Goal: Task Accomplishment & Management: Manage account settings

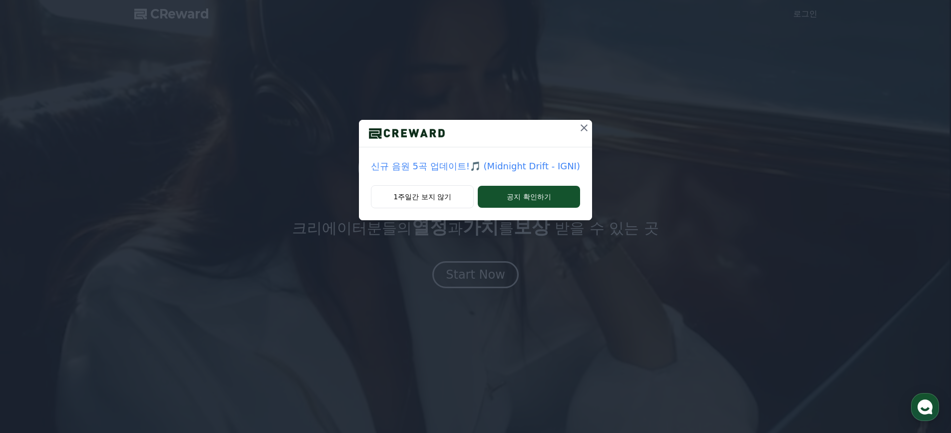
click at [591, 131] on div "신규 음원 5곡 업데이트!🎵 (Midnight Drift - IGNI) 1주일간 보지 않기 공지 확인하기" at bounding box center [475, 118] width 951 height 236
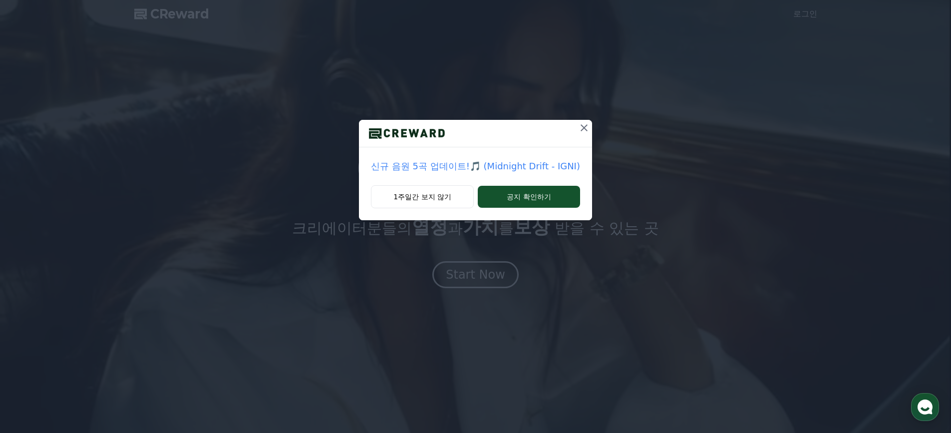
click at [580, 135] on button at bounding box center [584, 128] width 16 height 16
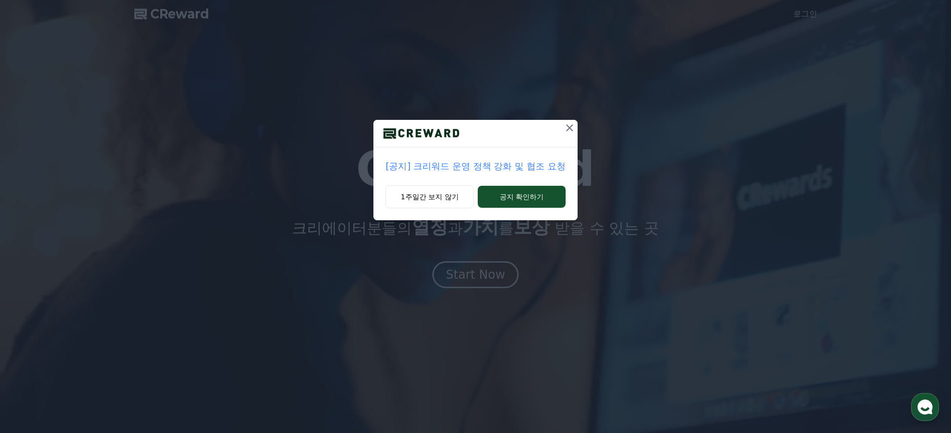
click at [789, 13] on div "[공지] 크리워드 운영 정책 강화 및 협조 요청 1주일간 보지 않기 공지 확인하기" at bounding box center [475, 118] width 951 height 236
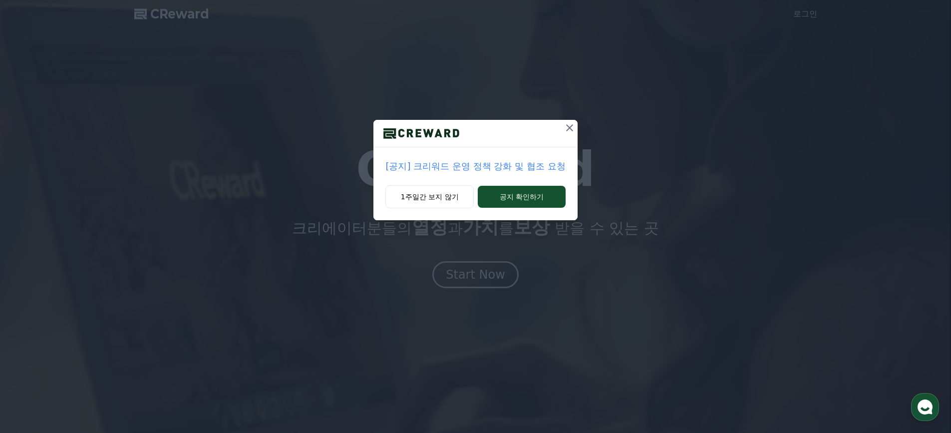
click at [568, 131] on icon at bounding box center [570, 128] width 12 height 12
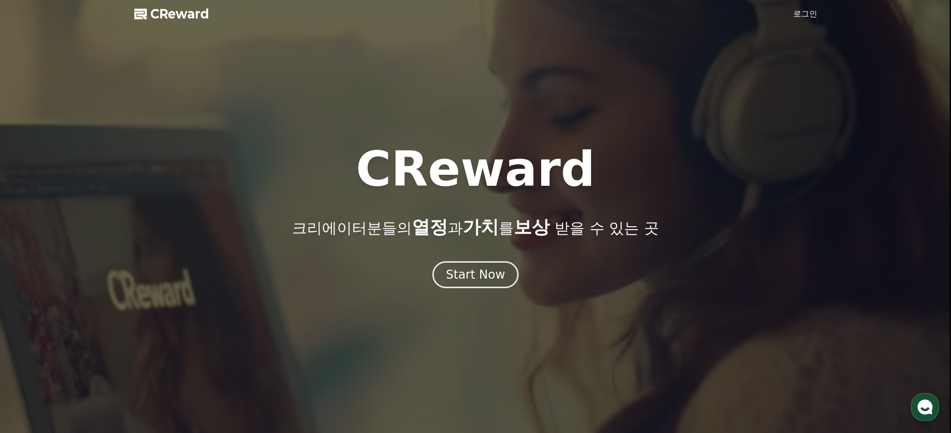
click at [800, 18] on link "로그인" at bounding box center [805, 14] width 24 height 12
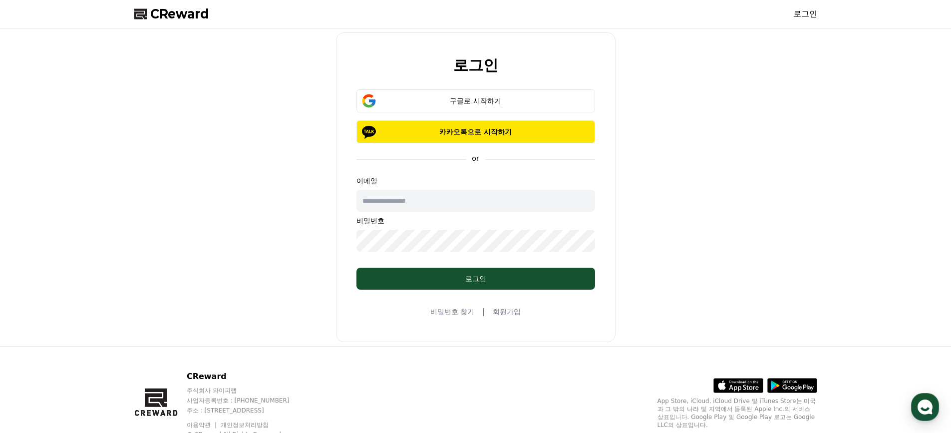
click at [408, 193] on input "text" at bounding box center [475, 201] width 239 height 22
type input "*"
click at [255, 234] on div "로그인 구글로 시작하기 카카오톡으로 시작하기 or 이메일 비밀번호 로그인 비밀번호 찾기 | 회원가입" at bounding box center [475, 187] width 691 height 310
click at [396, 204] on input "text" at bounding box center [475, 201] width 239 height 22
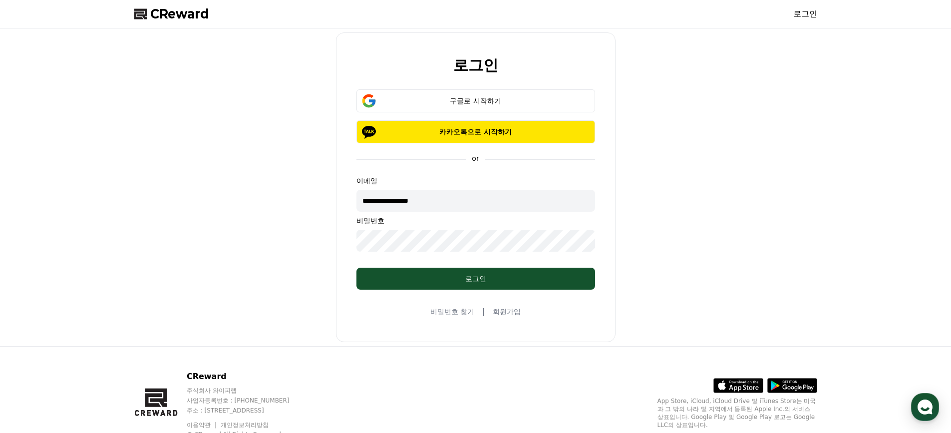
drag, startPoint x: 422, startPoint y: 198, endPoint x: 270, endPoint y: 181, distance: 153.1
click at [270, 181] on div "**********" at bounding box center [475, 187] width 691 height 310
click at [450, 195] on input "**********" at bounding box center [475, 201] width 239 height 22
drag, startPoint x: 454, startPoint y: 202, endPoint x: 209, endPoint y: 180, distance: 246.1
click at [214, 184] on div "**********" at bounding box center [475, 187] width 691 height 310
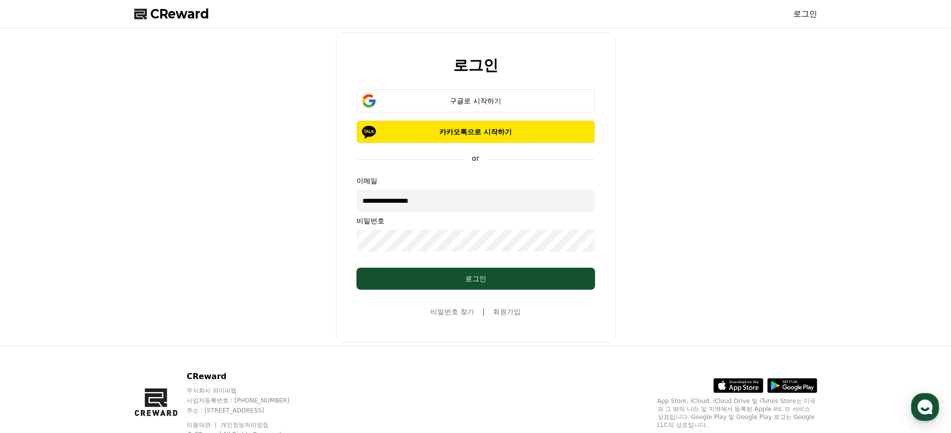
scroll to position [37, 0]
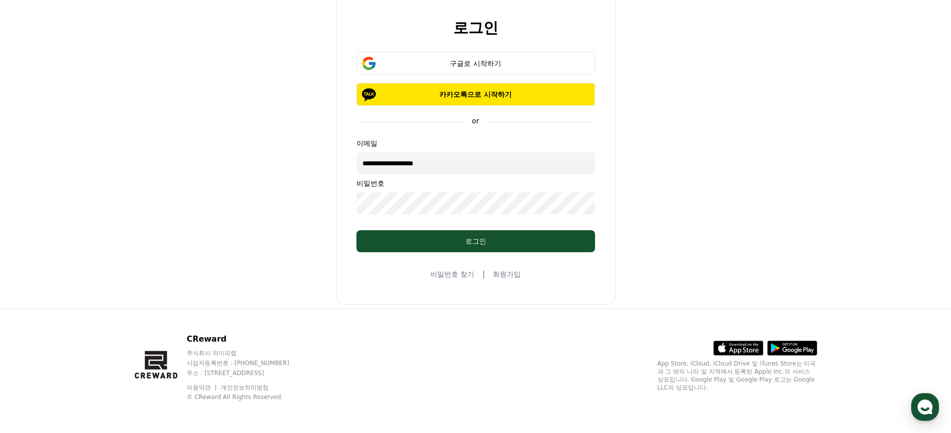
type input "**********"
drag, startPoint x: 531, startPoint y: 164, endPoint x: 52, endPoint y: 154, distance: 478.9
click at [58, 158] on div "**********" at bounding box center [475, 150] width 951 height 318
type input "**********"
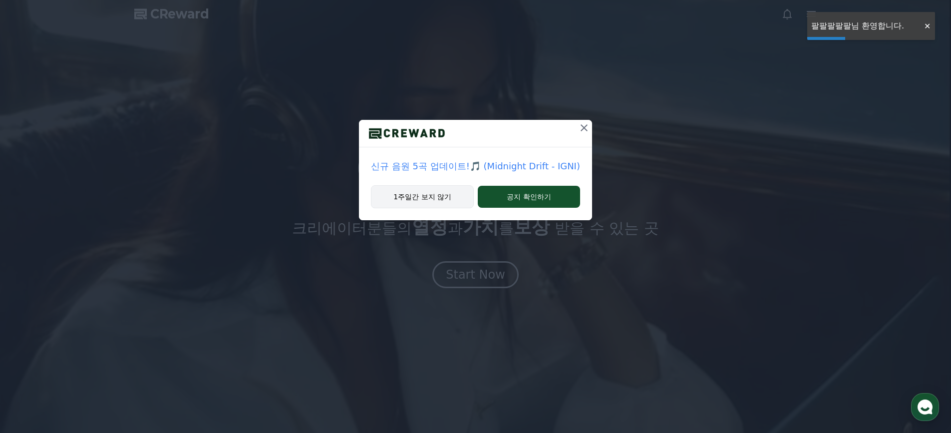
click at [427, 196] on button "1주일간 보지 않기" at bounding box center [422, 196] width 103 height 23
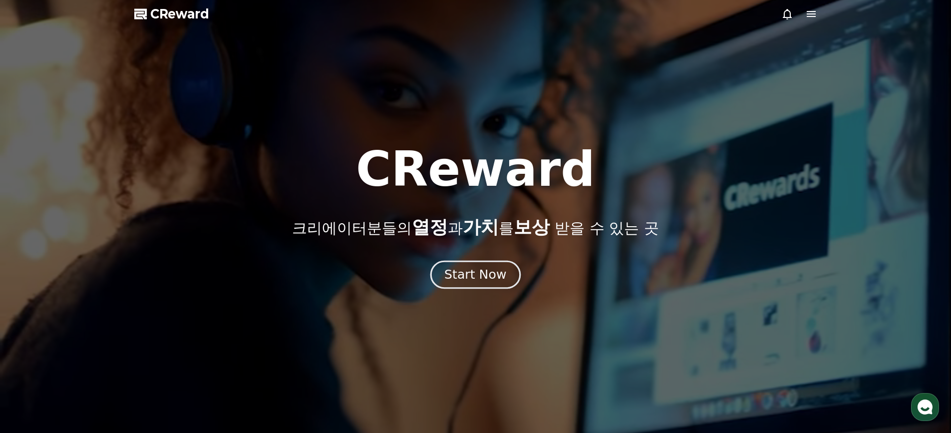
click at [475, 274] on div "Start Now" at bounding box center [475, 274] width 62 height 17
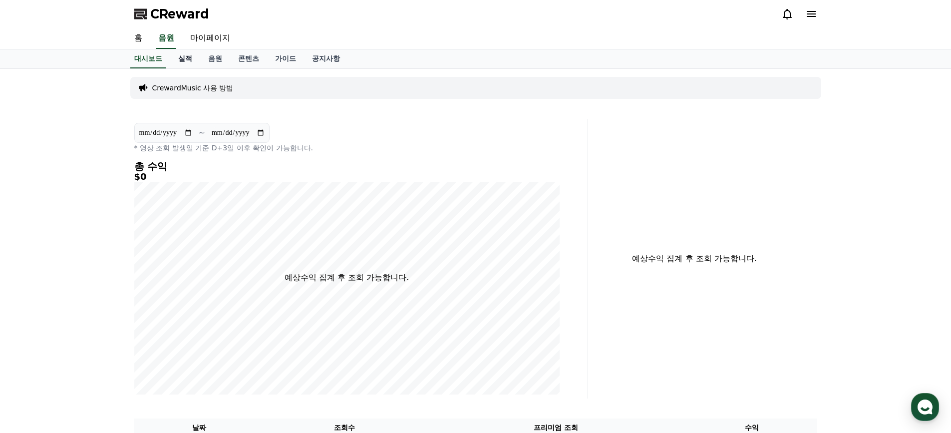
click at [200, 59] on link "음원" at bounding box center [215, 58] width 30 height 19
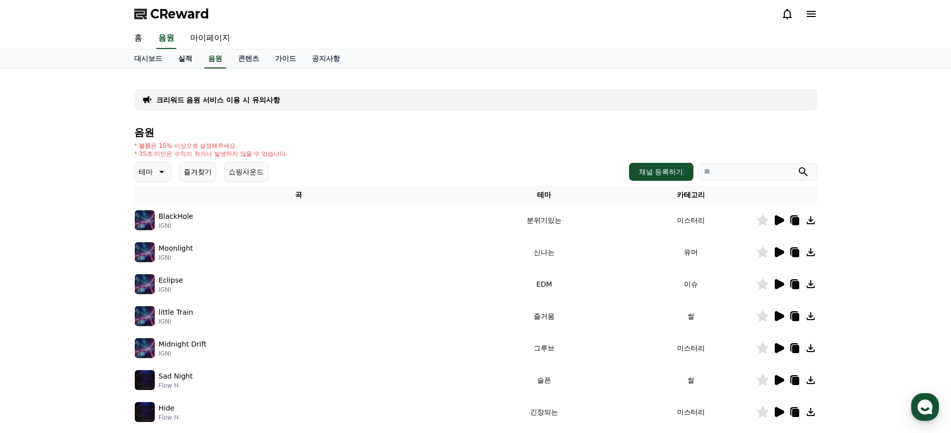
click at [172, 59] on link "실적" at bounding box center [185, 58] width 30 height 19
click at [172, 59] on div "대시보드 실적 음원 콘텐츠 가이드 공지사항" at bounding box center [475, 58] width 699 height 19
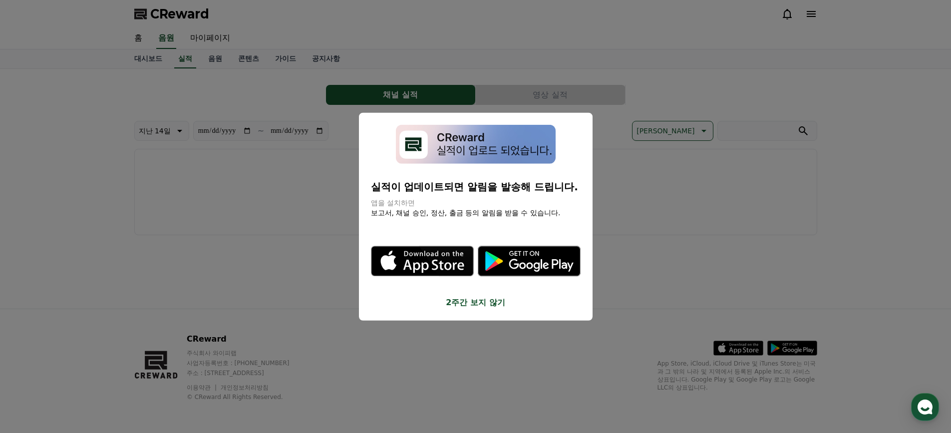
click at [550, 46] on button "close modal" at bounding box center [475, 216] width 951 height 433
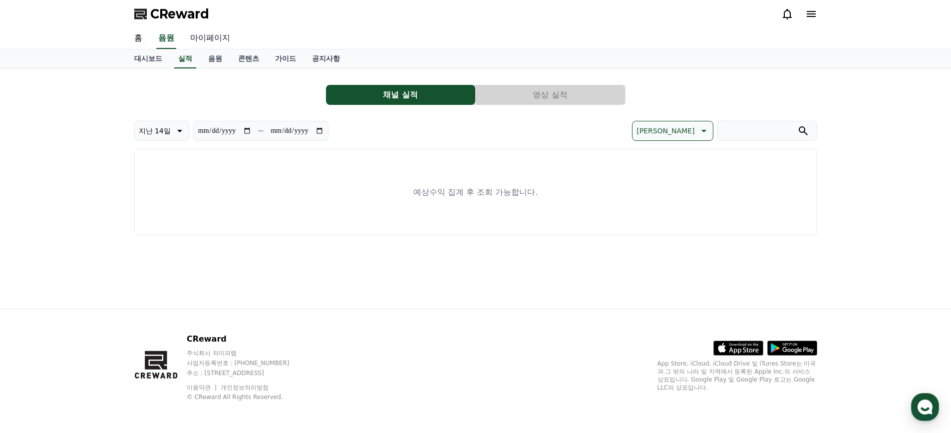
click at [205, 38] on link "마이페이지" at bounding box center [210, 38] width 56 height 21
select select "**********"
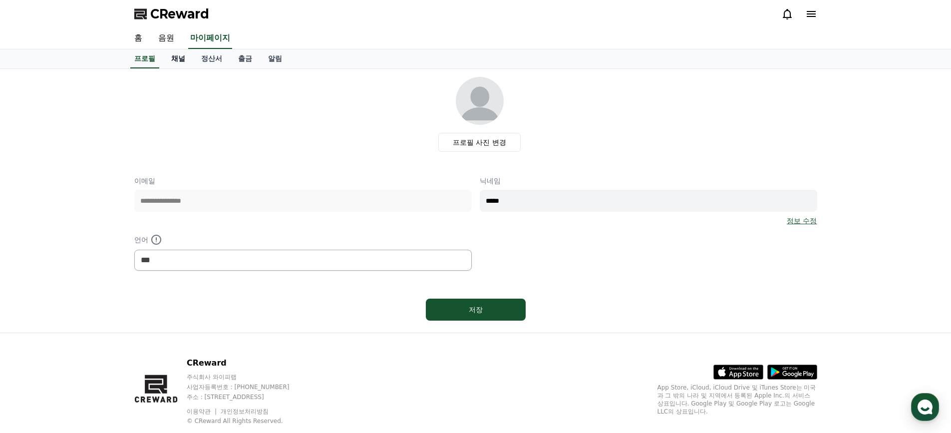
click at [176, 62] on link "채널" at bounding box center [178, 58] width 30 height 19
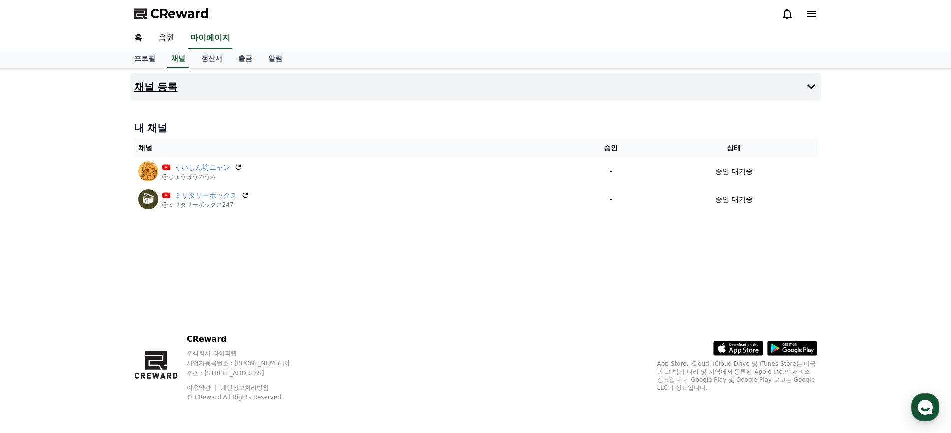
click at [172, 85] on h4 "채널 등록" at bounding box center [155, 86] width 43 height 11
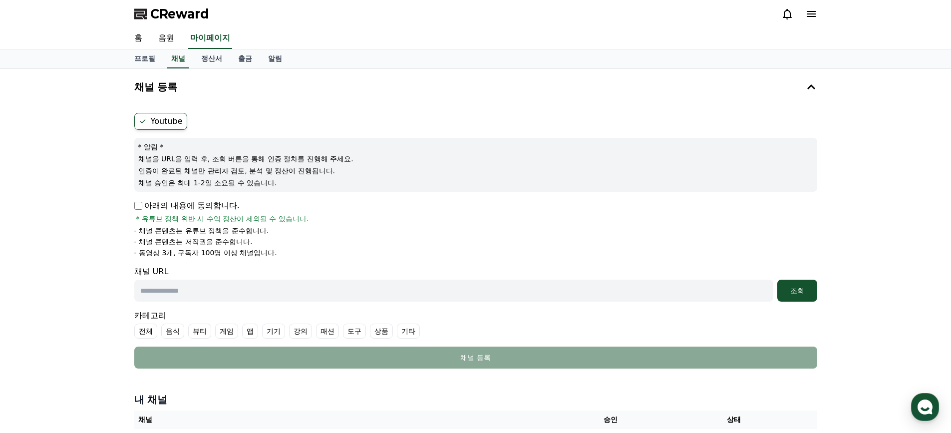
click at [176, 295] on input "text" at bounding box center [453, 291] width 639 height 22
paste input "**********"
type input "**********"
click at [800, 298] on button "조회" at bounding box center [797, 291] width 40 height 22
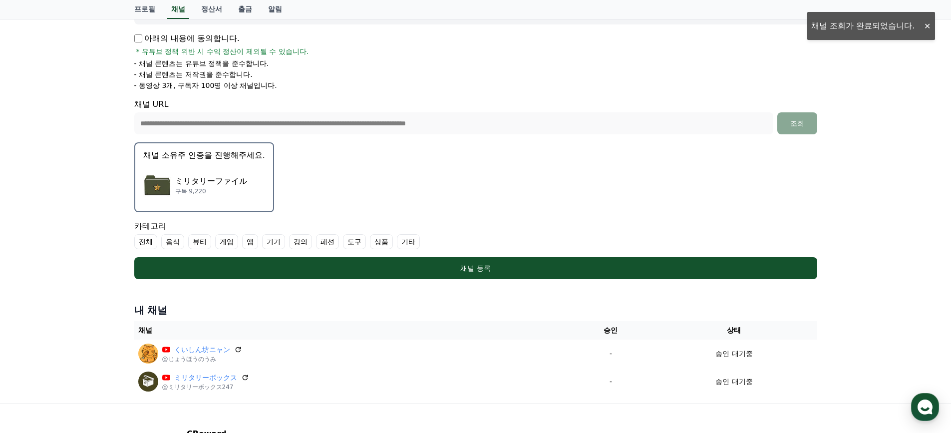
scroll to position [150, 0]
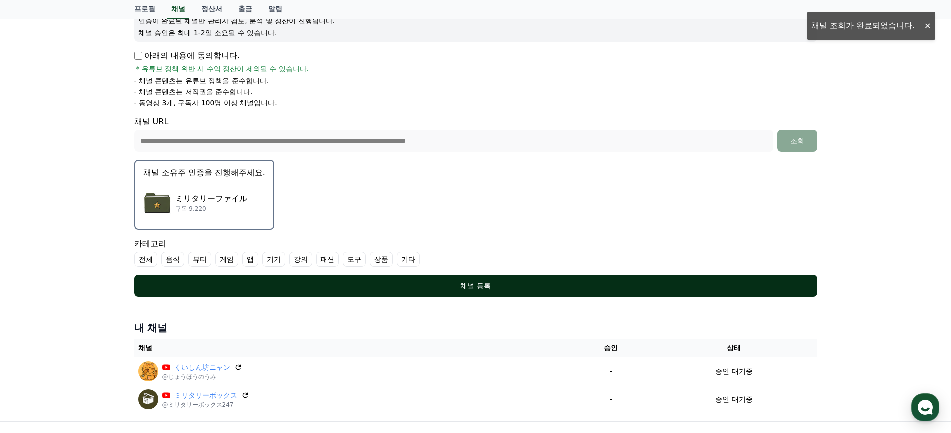
click at [299, 283] on div "채널 등록" at bounding box center [475, 286] width 643 height 10
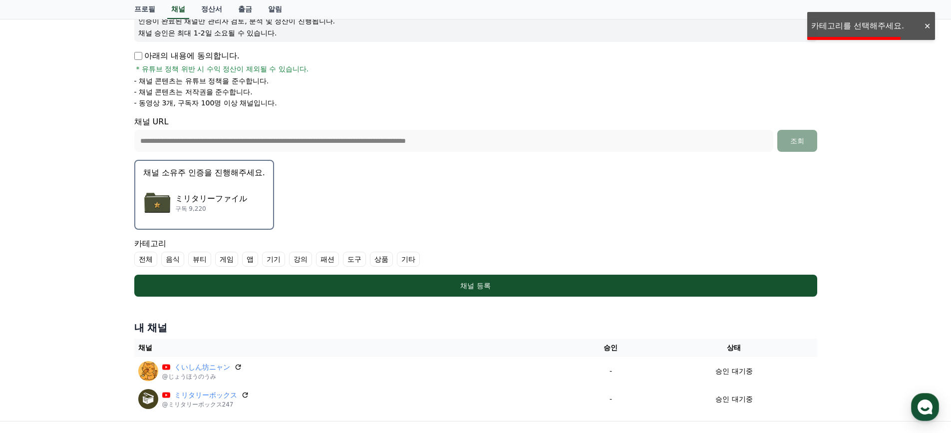
click at [406, 252] on label "기타" at bounding box center [408, 259] width 23 height 15
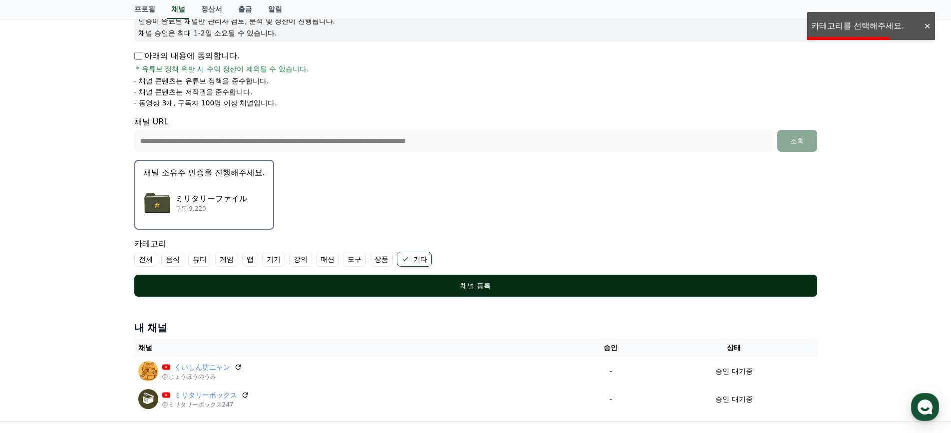
click at [398, 285] on div "채널 등록" at bounding box center [475, 286] width 643 height 10
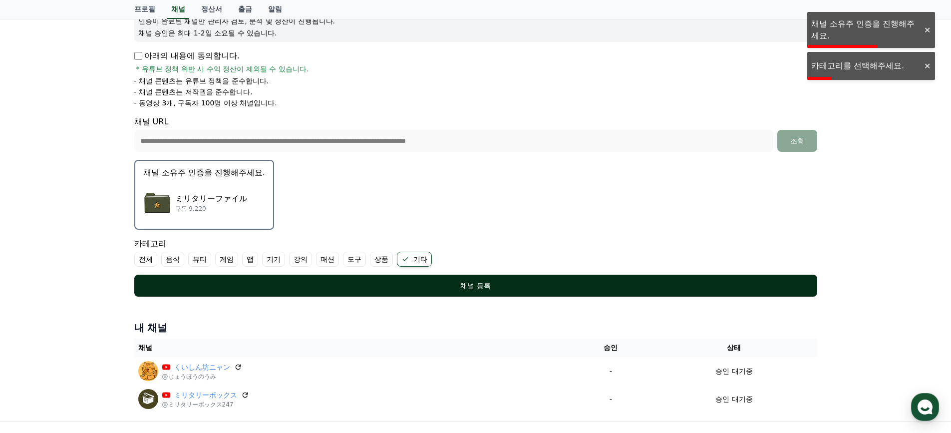
click at [341, 280] on button "채널 등록" at bounding box center [475, 286] width 683 height 22
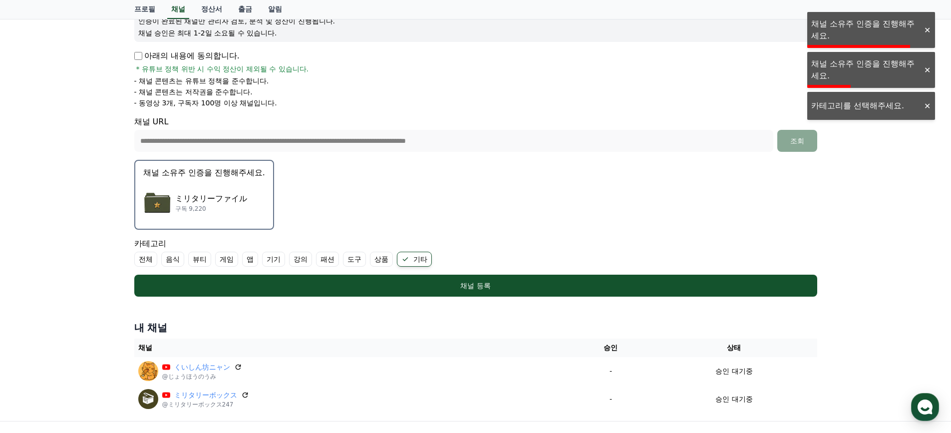
click at [143, 199] on img "button" at bounding box center [157, 203] width 28 height 28
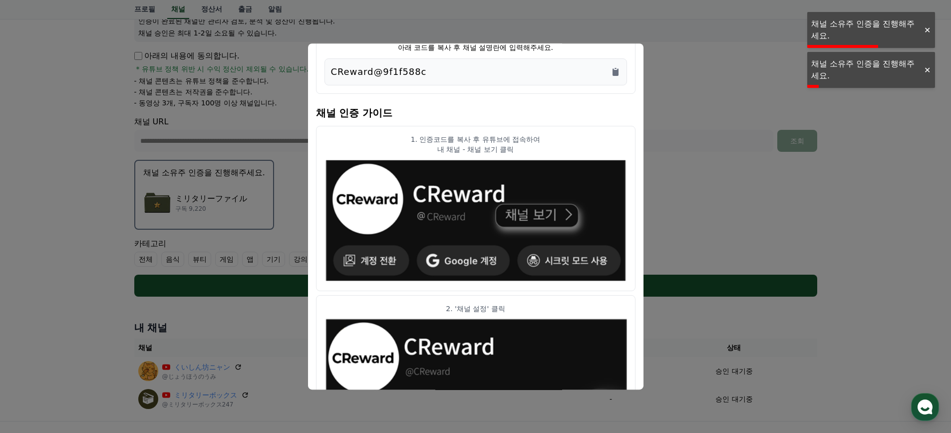
scroll to position [0, 0]
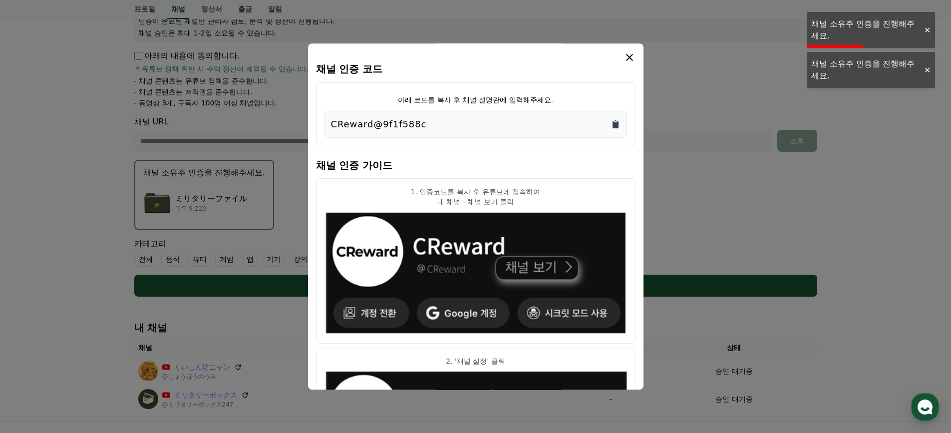
click at [616, 129] on icon "Copy to clipboard" at bounding box center [616, 124] width 10 height 10
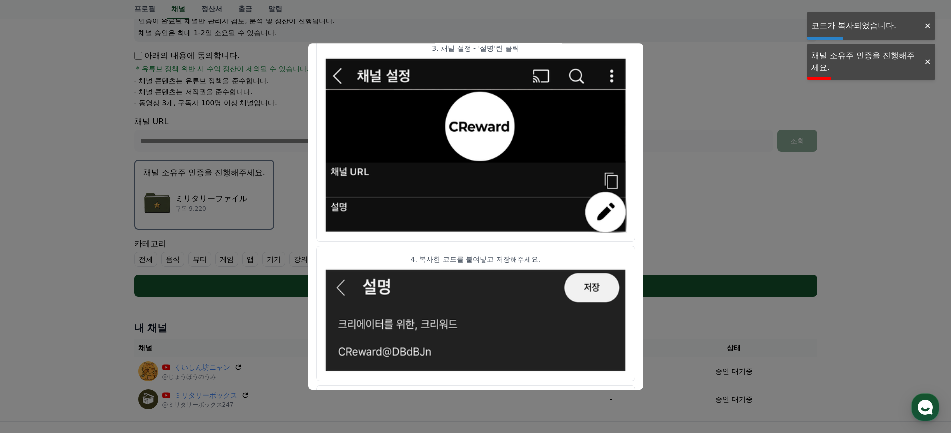
scroll to position [515, 0]
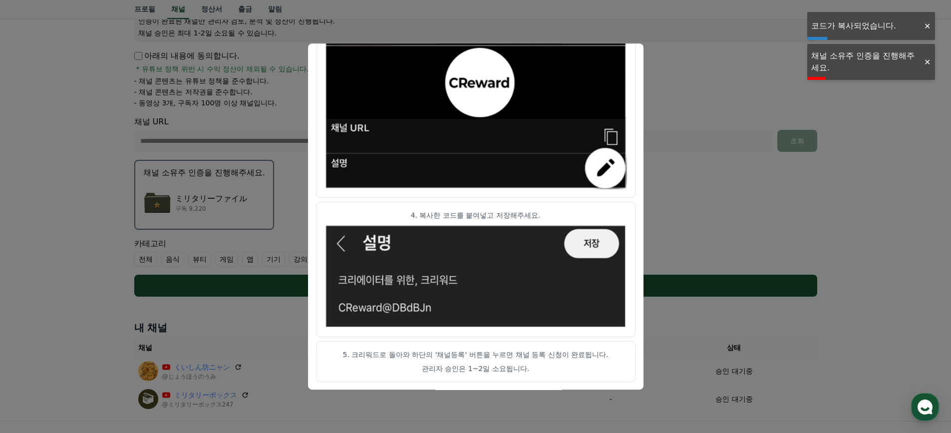
click at [758, 125] on button "close modal" at bounding box center [475, 216] width 951 height 433
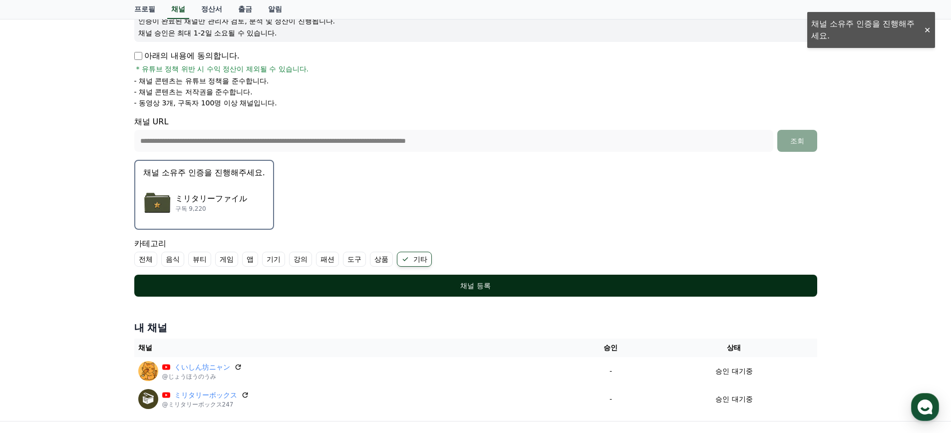
click at [304, 286] on div "채널 등록" at bounding box center [475, 286] width 643 height 10
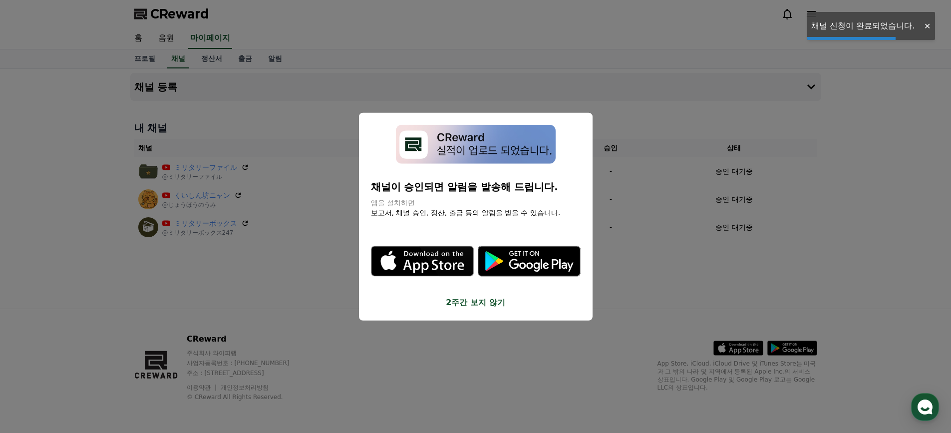
click at [532, 45] on button "close modal" at bounding box center [475, 216] width 951 height 433
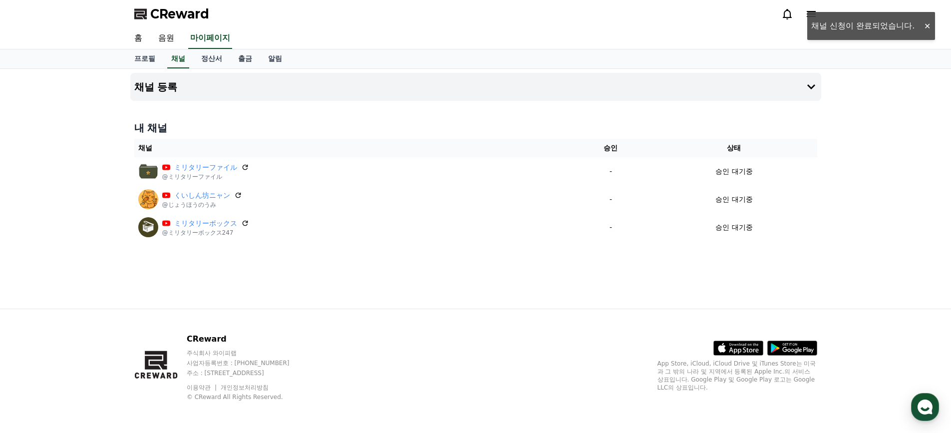
click at [23, 118] on div "채널 등록 내 채널 채널 승인 상태 ミリタリーファイル @ミリタリーファイル - 승인 대기중 くいしん坊ニャン @じょうほうのうみ - 승인 대기중 ミ…" at bounding box center [475, 189] width 951 height 240
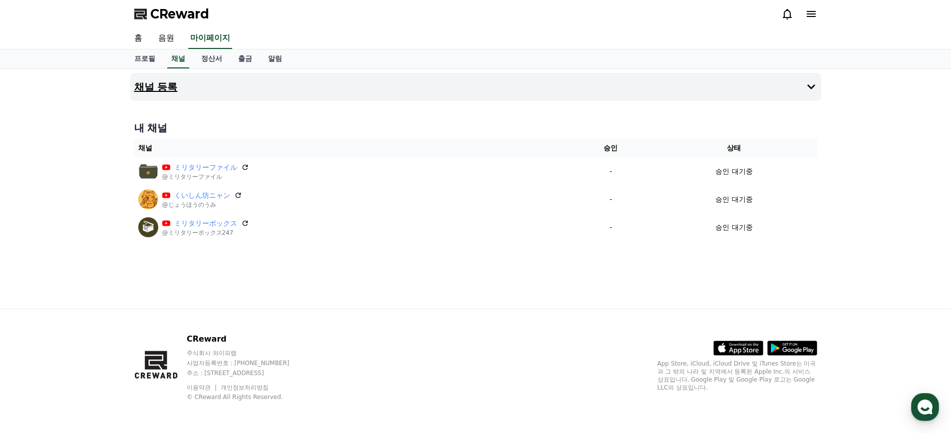
click at [792, 87] on button "채널 등록" at bounding box center [475, 87] width 691 height 28
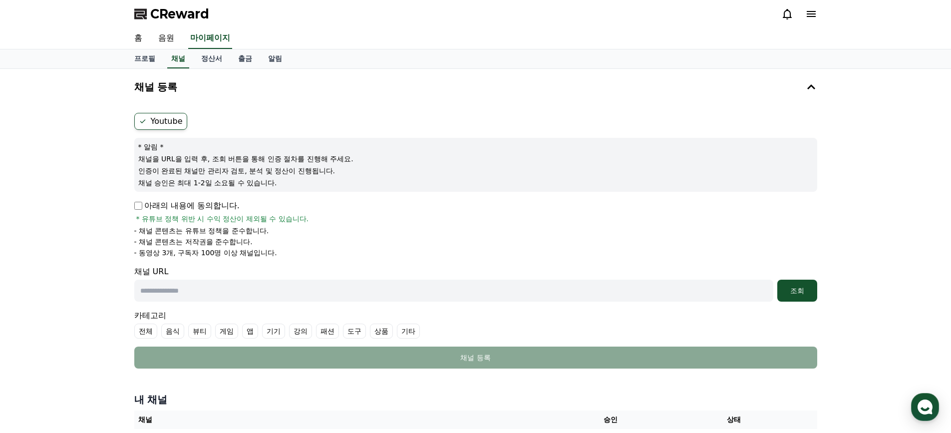
click at [138, 210] on p "아래의 내용에 동의합니다." at bounding box center [186, 206] width 105 height 12
click at [245, 295] on input "text" at bounding box center [453, 291] width 639 height 22
paste input "**********"
type input "**********"
click at [787, 288] on div "조회" at bounding box center [797, 291] width 32 height 10
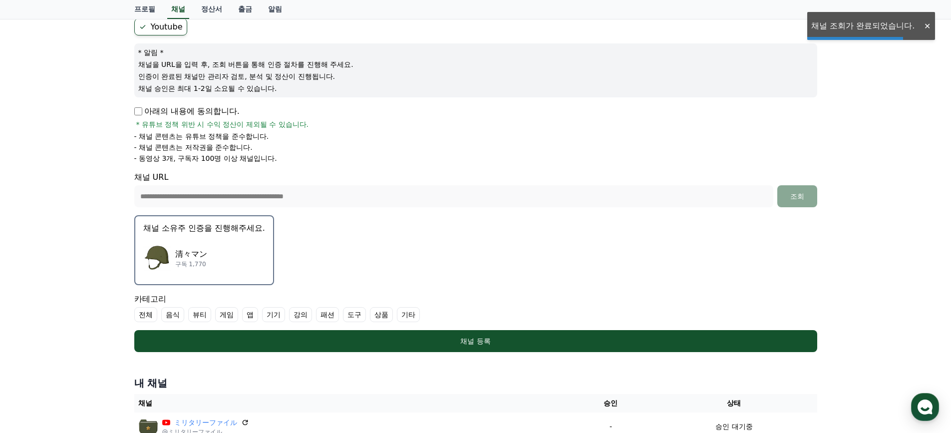
scroll to position [200, 0]
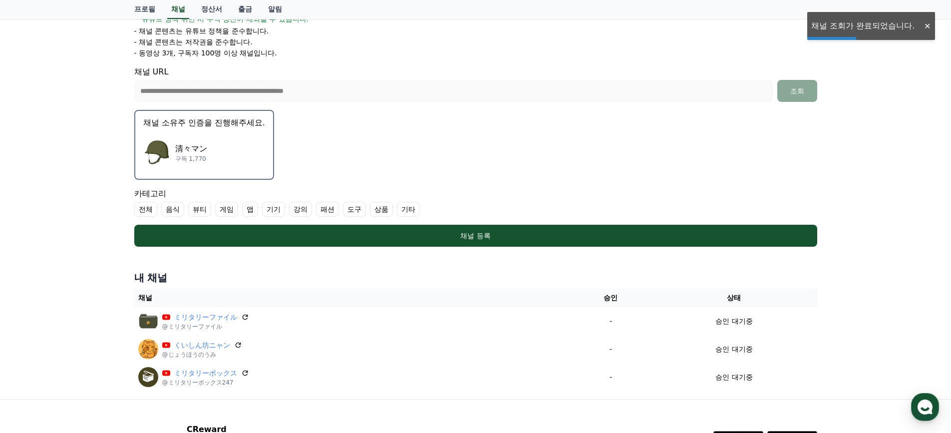
click at [188, 148] on p "清々マン" at bounding box center [191, 149] width 32 height 12
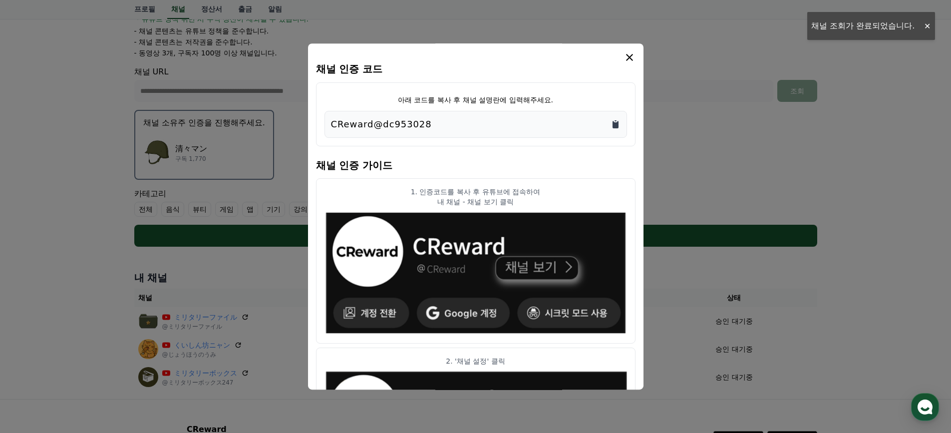
click at [619, 128] on icon "Copy to clipboard" at bounding box center [616, 124] width 10 height 10
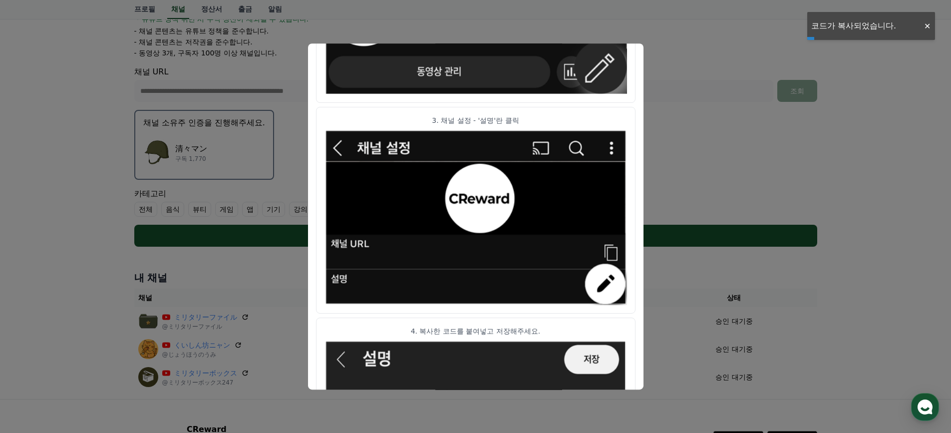
click at [687, 91] on button "close modal" at bounding box center [475, 216] width 951 height 433
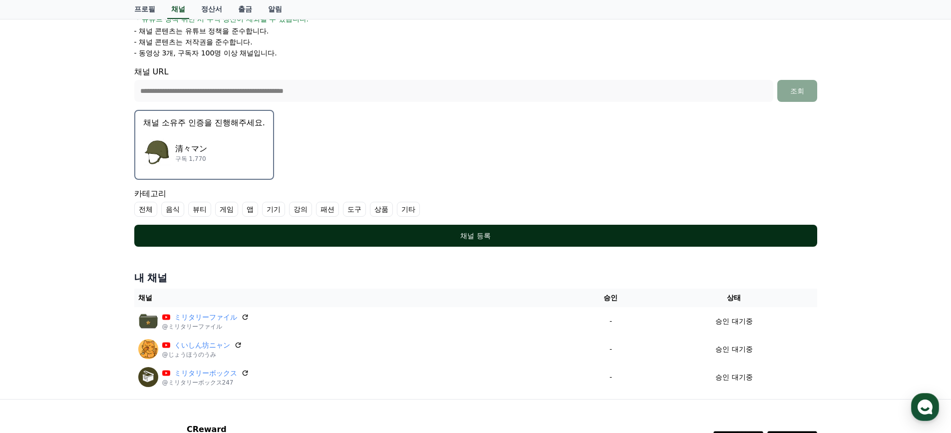
click at [595, 233] on div "채널 등록" at bounding box center [475, 236] width 643 height 10
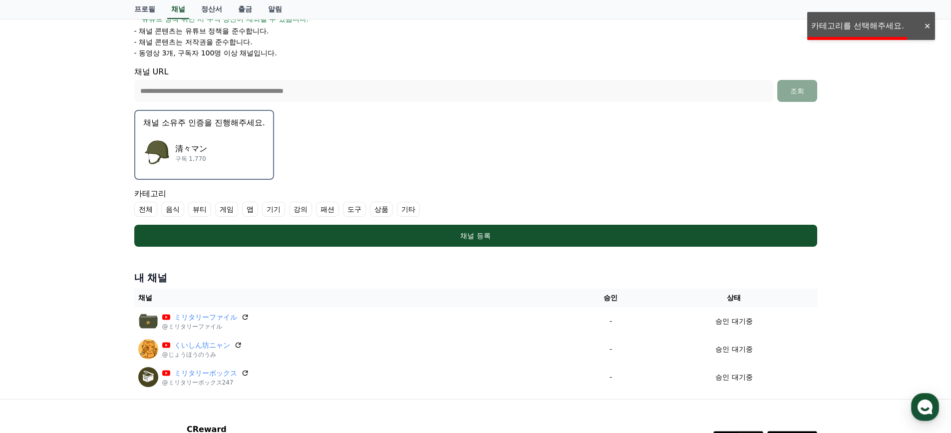
click at [405, 210] on label "기타" at bounding box center [408, 209] width 23 height 15
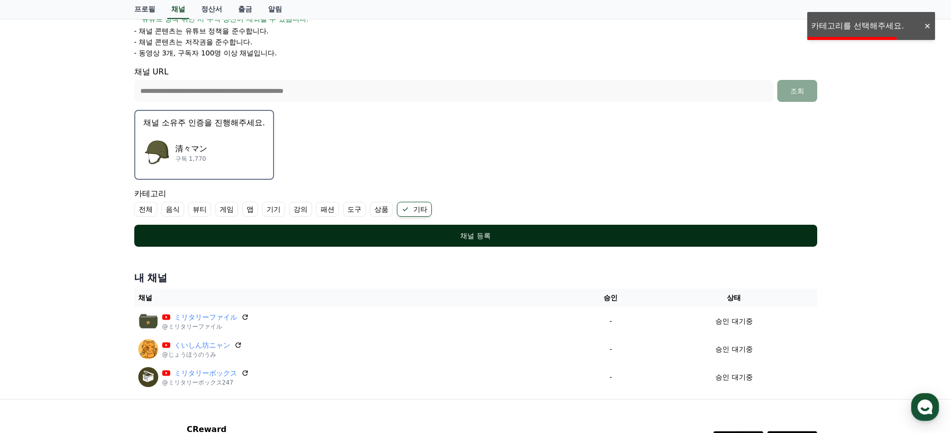
click at [409, 227] on button "채널 등록" at bounding box center [475, 236] width 683 height 22
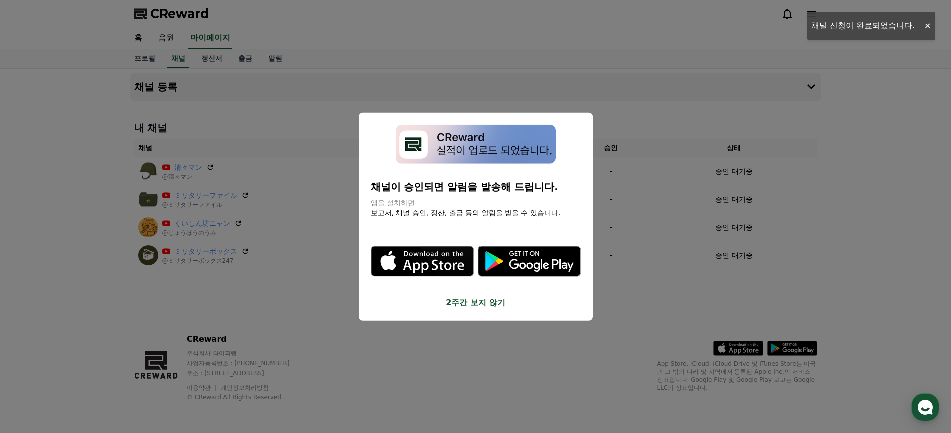
click at [751, 67] on button "close modal" at bounding box center [475, 216] width 951 height 433
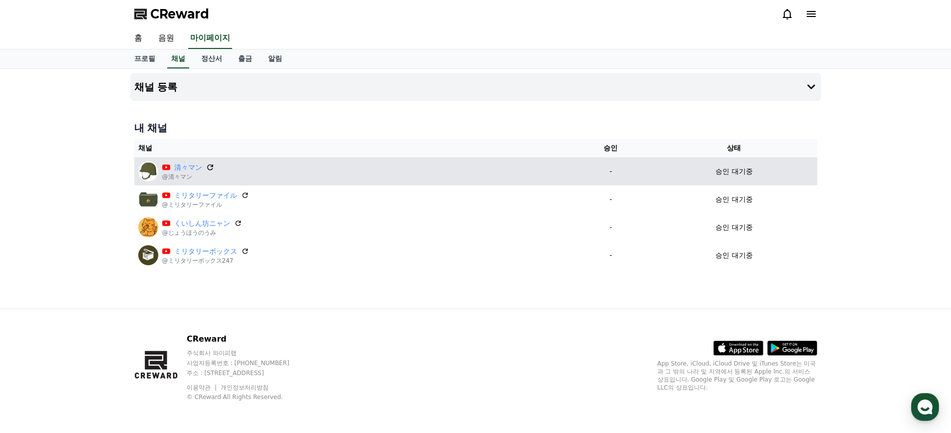
drag, startPoint x: 205, startPoint y: 169, endPoint x: 211, endPoint y: 166, distance: 6.7
click at [207, 169] on div "清々マン" at bounding box center [188, 167] width 52 height 10
click at [213, 165] on icon at bounding box center [210, 167] width 6 height 6
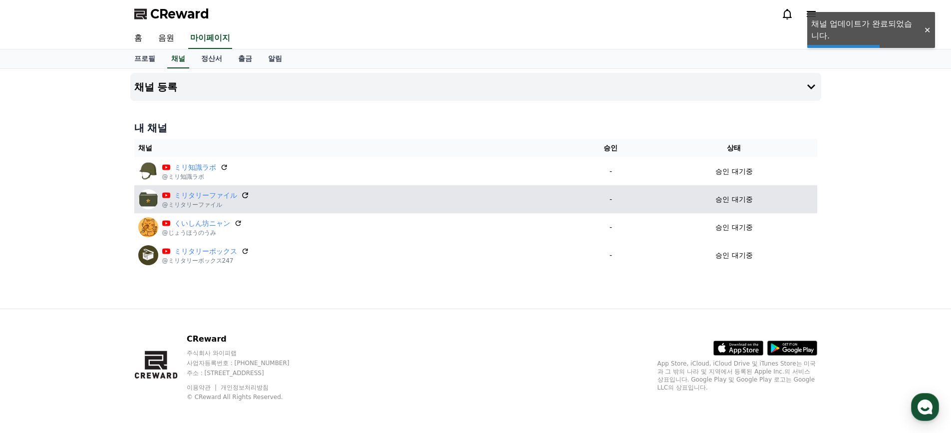
click at [244, 195] on icon at bounding box center [245, 195] width 9 height 9
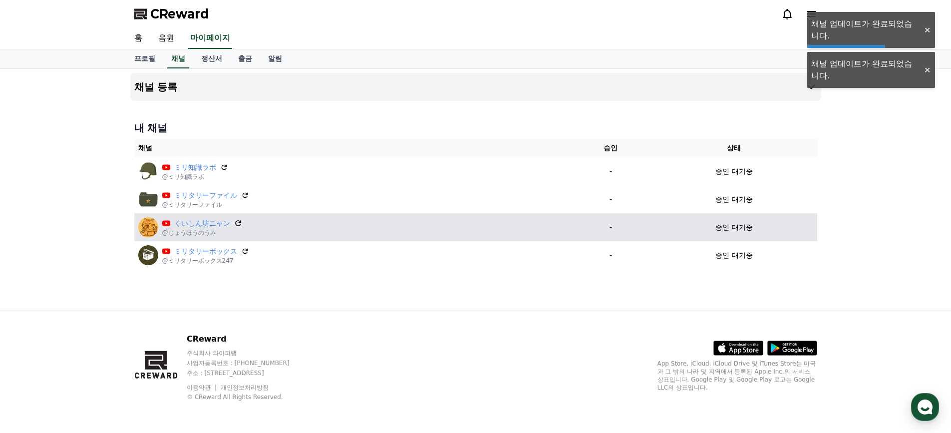
click at [240, 222] on icon at bounding box center [238, 223] width 6 height 6
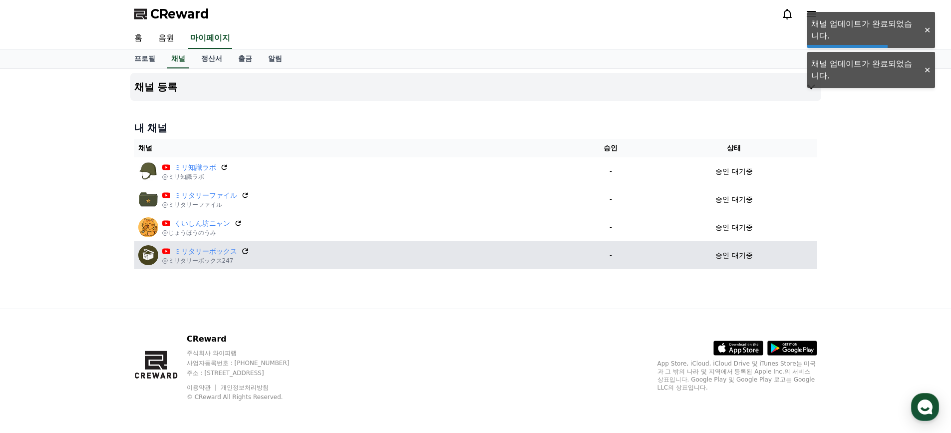
click at [246, 249] on icon at bounding box center [245, 251] width 9 height 9
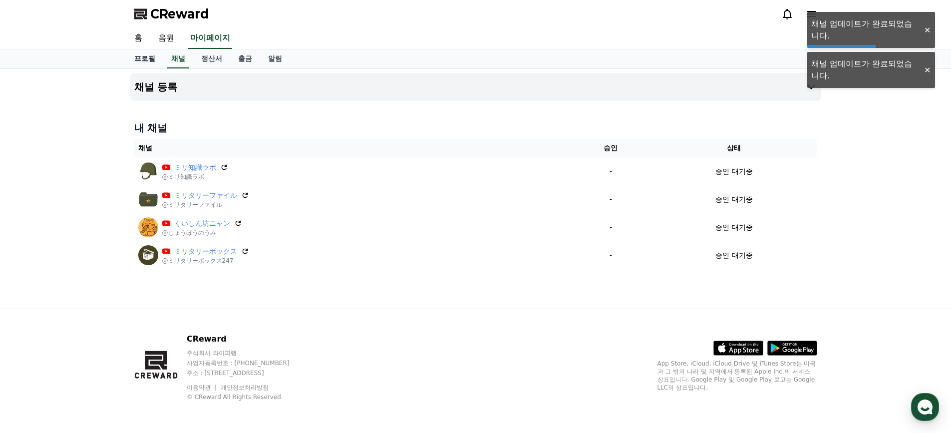
click at [134, 64] on link "프로필" at bounding box center [144, 58] width 37 height 19
select select "**********"
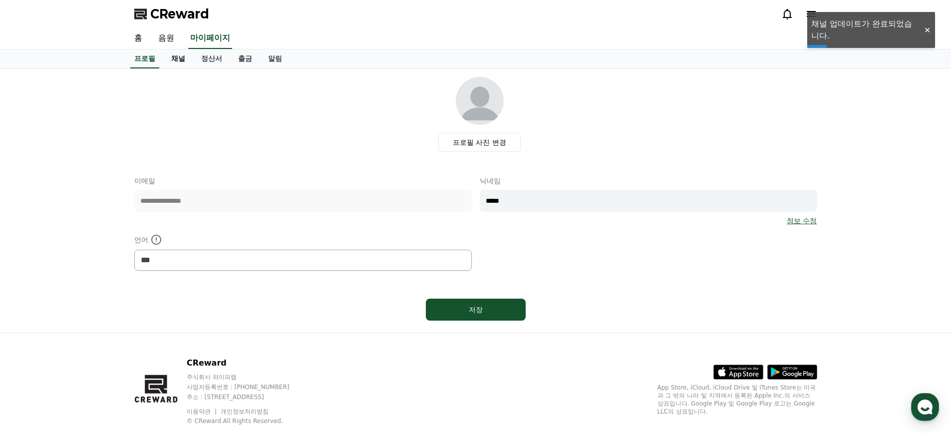
click at [184, 61] on link "채널" at bounding box center [178, 58] width 30 height 19
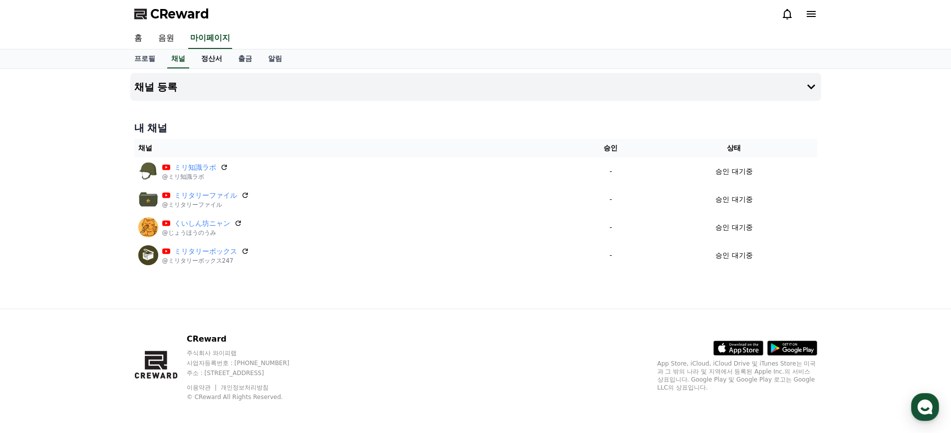
click at [209, 58] on link "정산서" at bounding box center [211, 58] width 37 height 19
